Goal: Check status

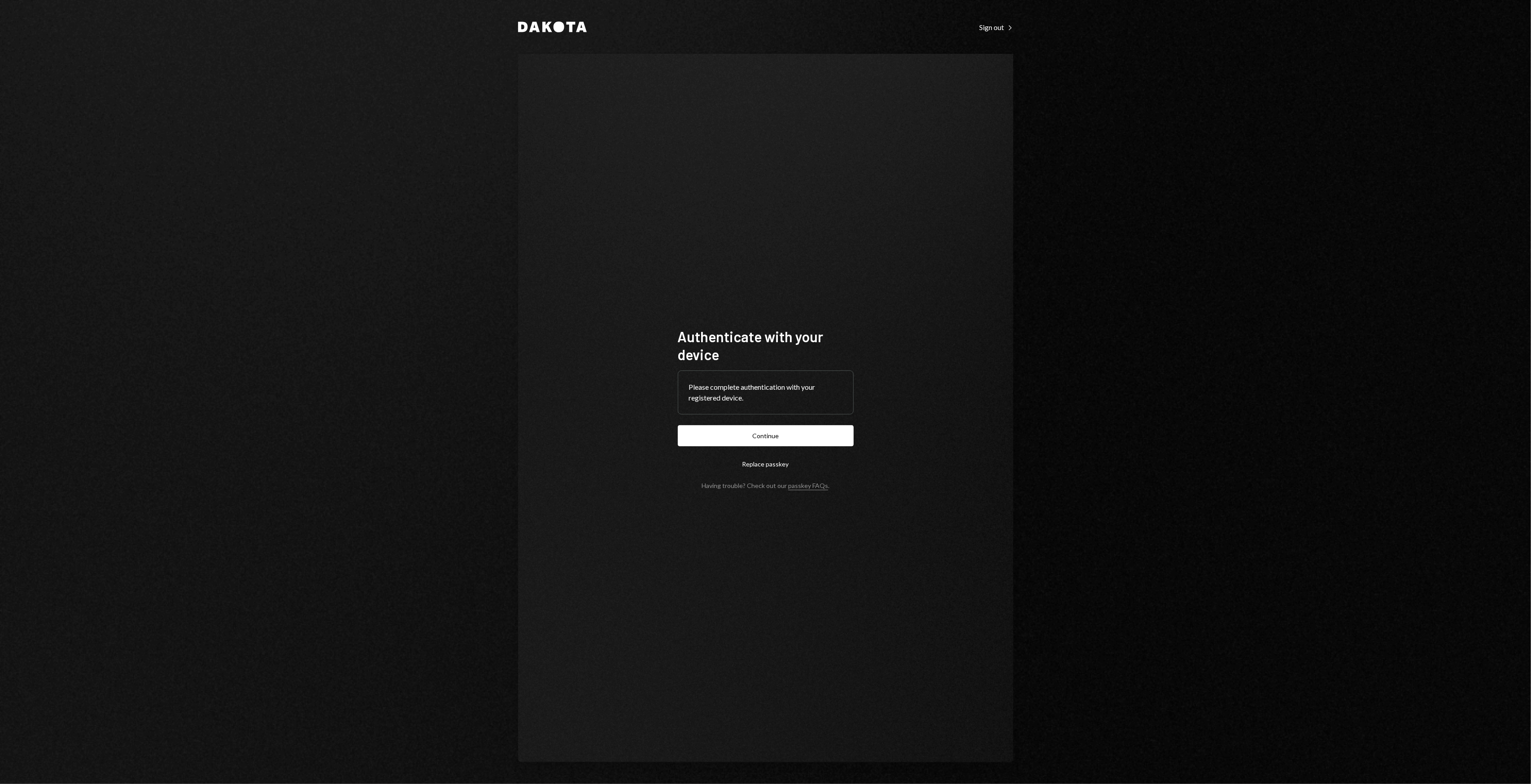
click at [948, 303] on div "Authenticate with your device Please complete authentication with your register…" at bounding box center [766, 408] width 495 height 709
click at [900, 275] on div "Authenticate with your device Please complete authentication with your register…" at bounding box center [766, 408] width 495 height 709
click at [779, 436] on button "Continue" at bounding box center [766, 436] width 176 height 21
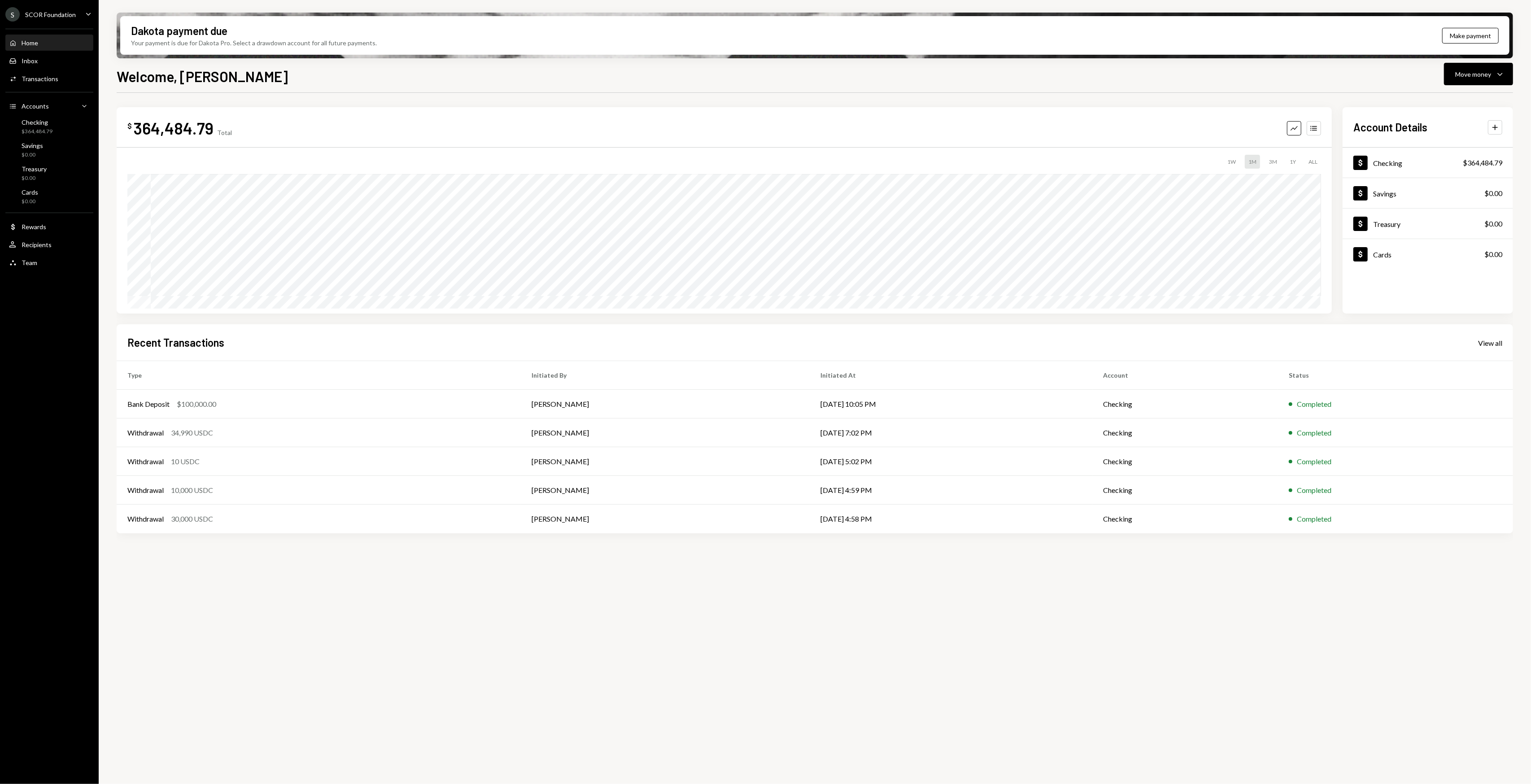
drag, startPoint x: 577, startPoint y: 127, endPoint x: 571, endPoint y: 125, distance: 6.3
drag, startPoint x: 571, startPoint y: 125, endPoint x: 562, endPoint y: 122, distance: 9.5
click at [562, 122] on div "$ 364,484.79 Total Graph Accounts" at bounding box center [724, 128] width 1194 height 20
drag, startPoint x: 562, startPoint y: 122, endPoint x: 495, endPoint y: 122, distance: 67.0
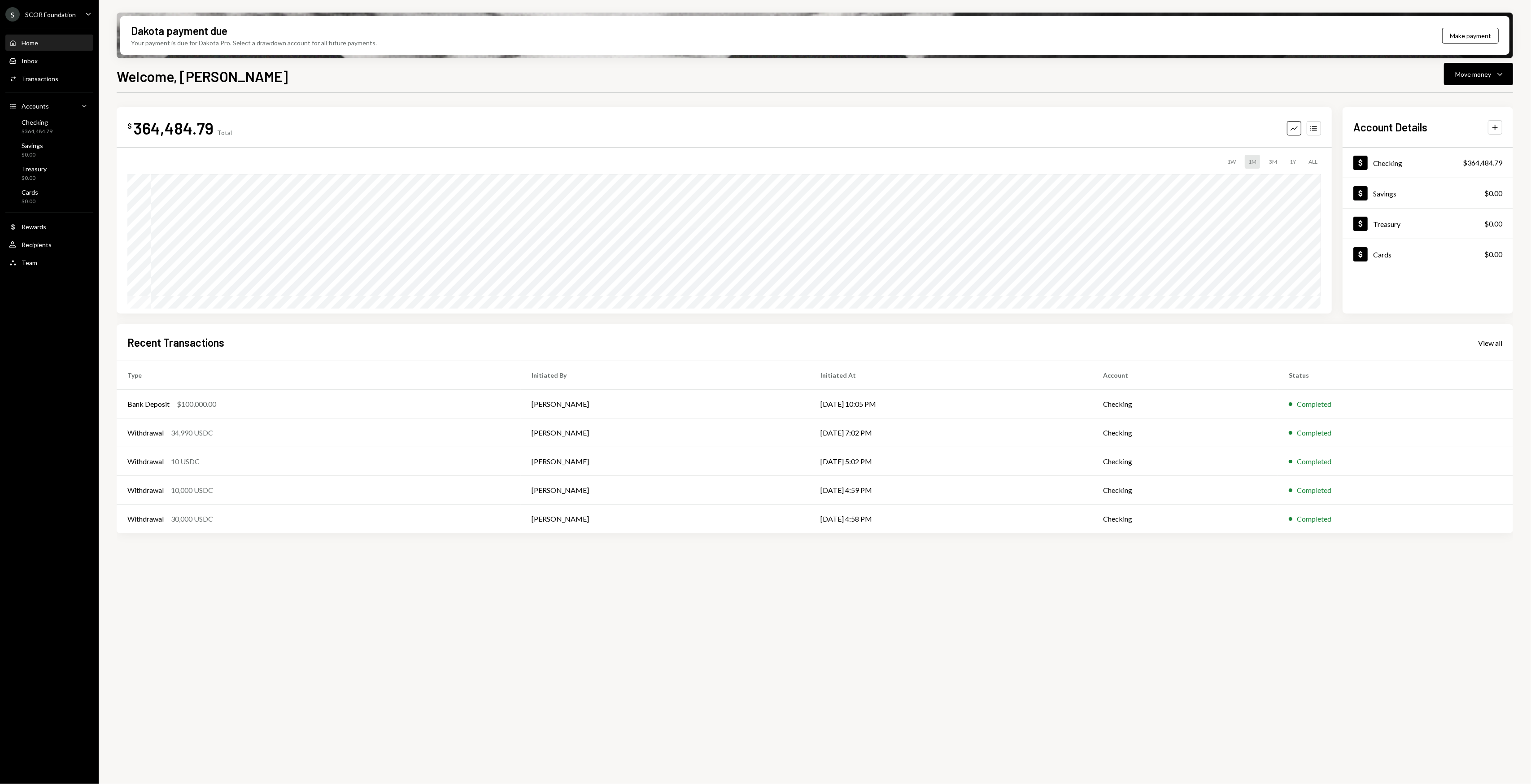
click at [562, 122] on div "$ 364,484.79 Total Graph Accounts" at bounding box center [724, 128] width 1194 height 20
click at [45, 127] on div "Checking $364,484.79" at bounding box center [37, 127] width 31 height 17
